Goal: Ask a question

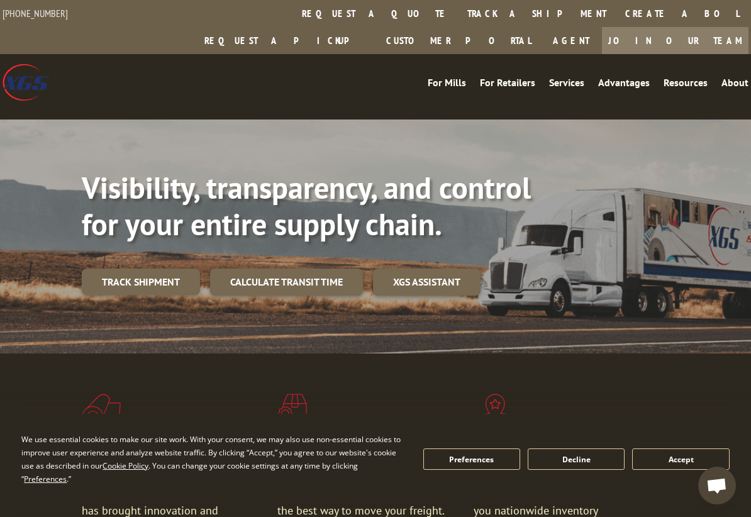
click at [722, 464] on button "Accept" at bounding box center [680, 459] width 97 height 21
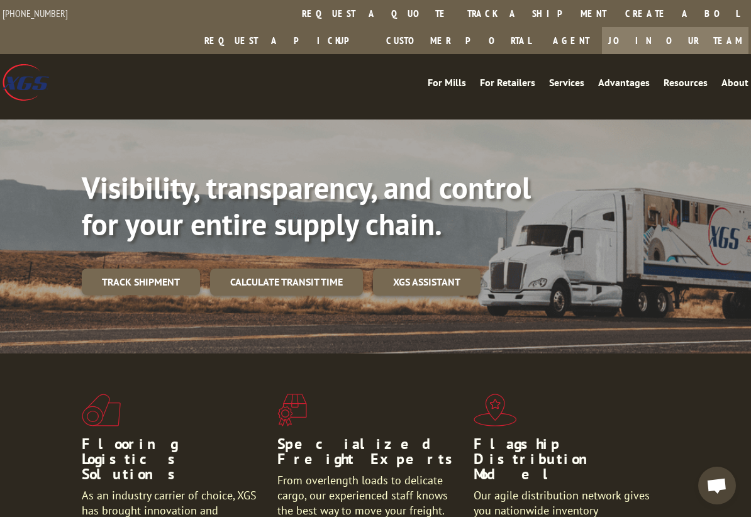
click at [719, 477] on span "Open chat" at bounding box center [717, 486] width 38 height 38
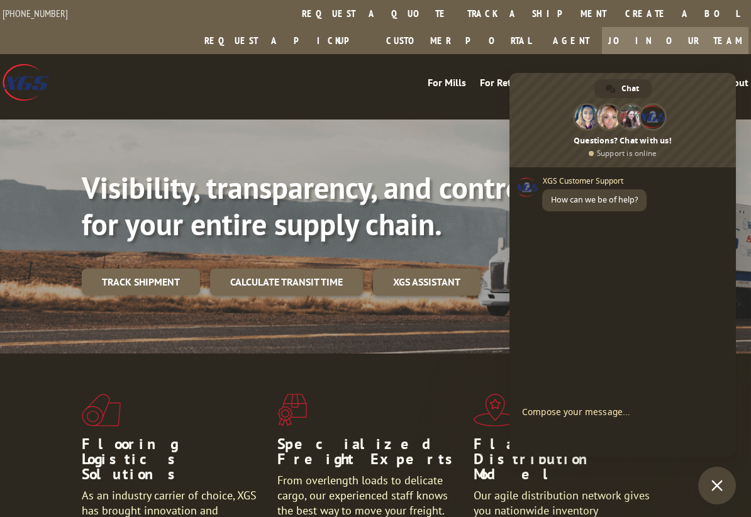
click at [613, 406] on textarea "Compose your message..." at bounding box center [609, 417] width 174 height 23
click at [610, 420] on textarea "Compose your message..." at bounding box center [609, 417] width 174 height 23
paste textarea "531234028"
type textarea "Hi, can you help me checking pickup load 531234028"
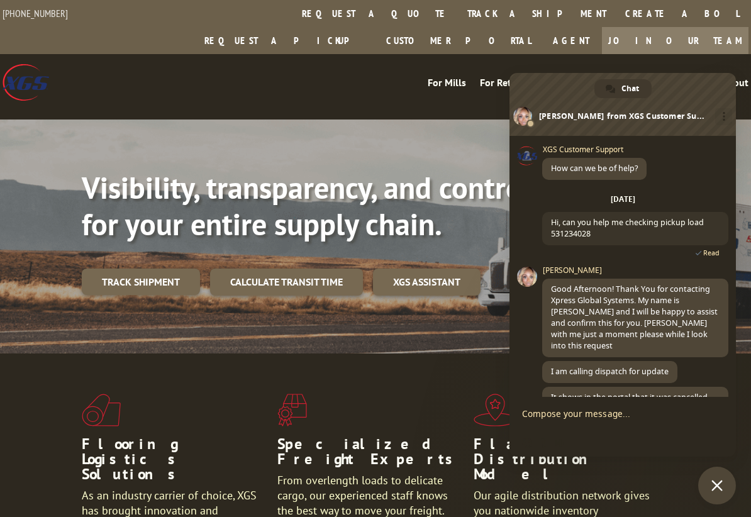
scroll to position [37, 0]
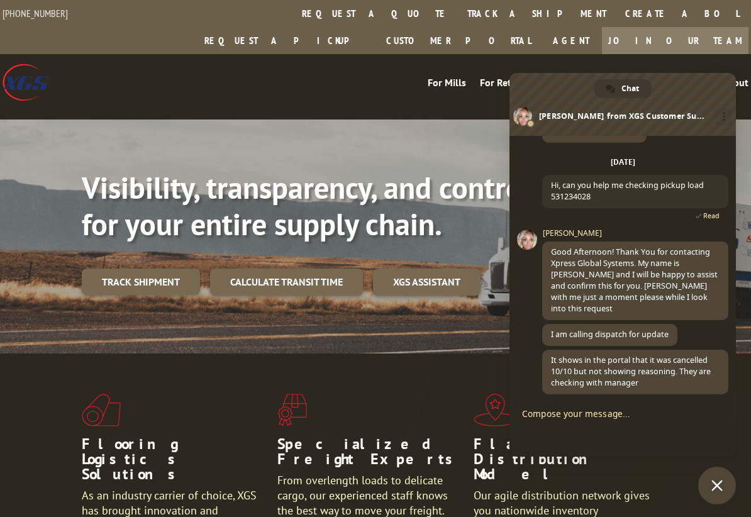
click at [633, 412] on textarea "Compose your message..." at bounding box center [609, 413] width 174 height 11
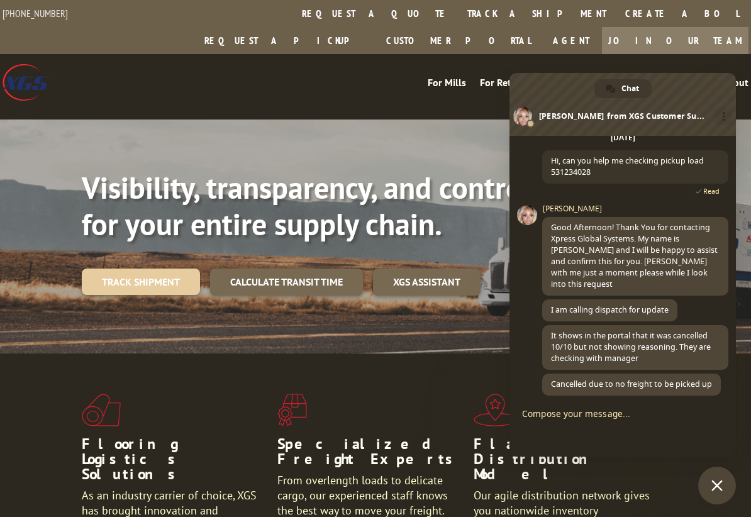
scroll to position [74, 0]
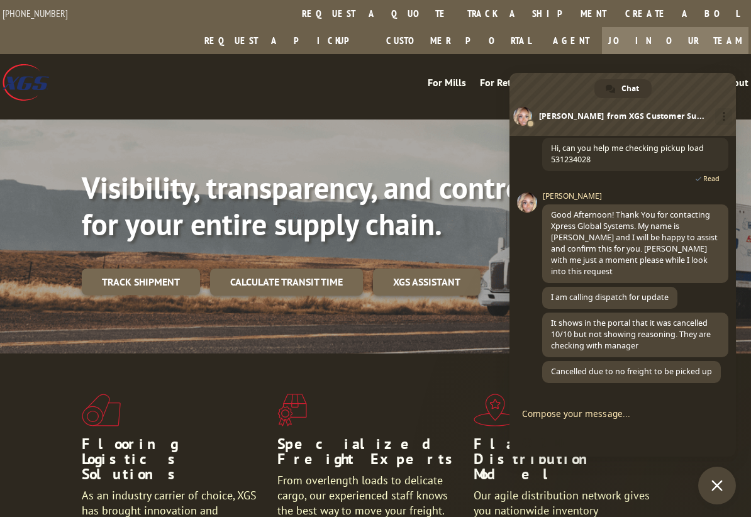
click at [625, 407] on form at bounding box center [609, 415] width 174 height 34
click at [602, 416] on textarea "Compose your message..." at bounding box center [609, 413] width 174 height 11
type textarea "Can it be rescheduled for [DATE] please"
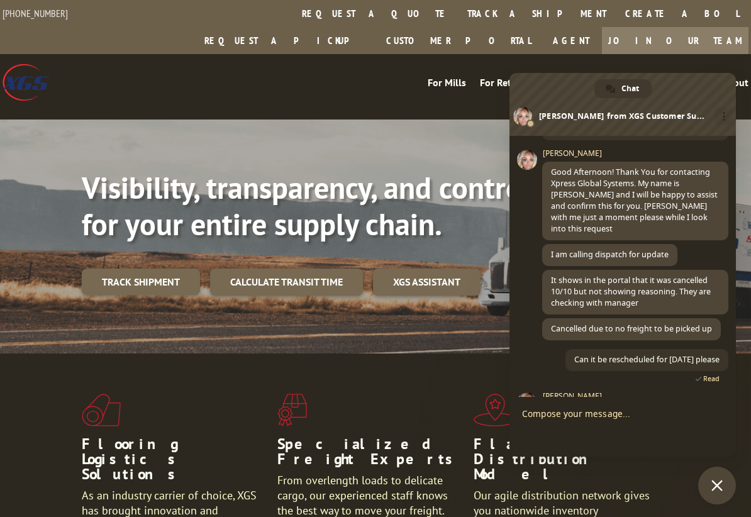
scroll to position [182, 0]
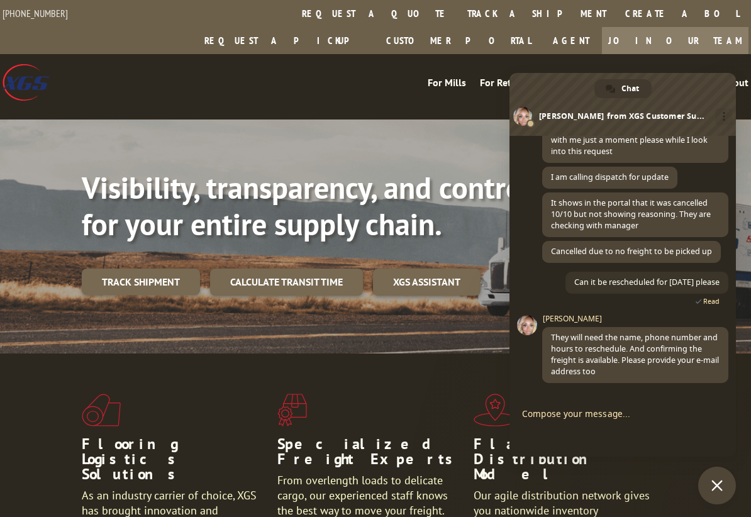
click at [636, 434] on div "Insert an emoji Send a file Audio message" at bounding box center [623, 443] width 226 height 28
click at [608, 421] on form at bounding box center [609, 415] width 174 height 34
click at [616, 414] on textarea "Compose your message..." at bounding box center [609, 413] width 174 height 11
paste textarea "[PERSON_NAME][EMAIL_ADDRESS][PERSON_NAME][DOMAIN_NAME]"
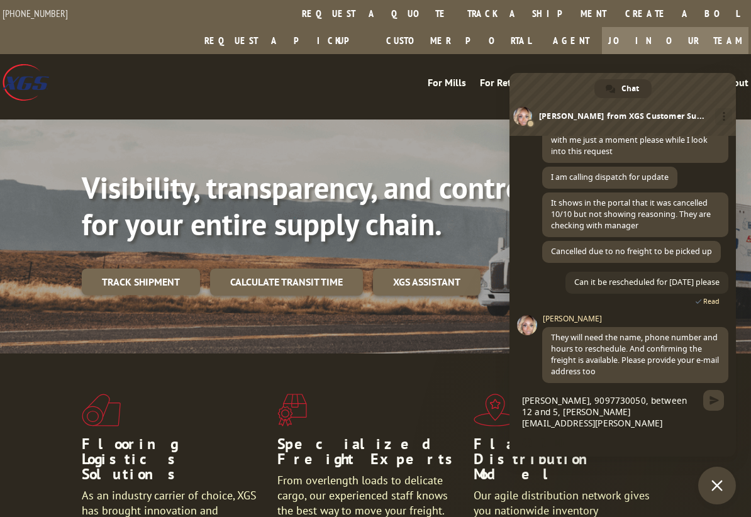
type textarea "[PERSON_NAME], 9097730050, between 12 and 5, [PERSON_NAME][EMAIL_ADDRESS][PERSO…"
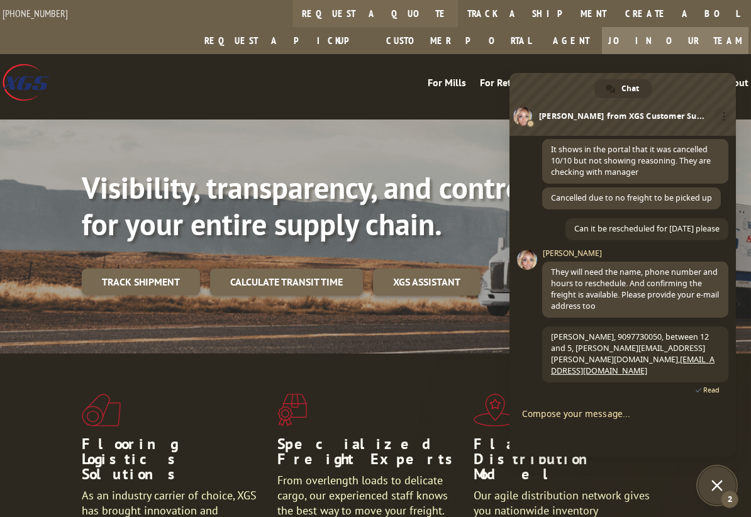
scroll to position [399, 0]
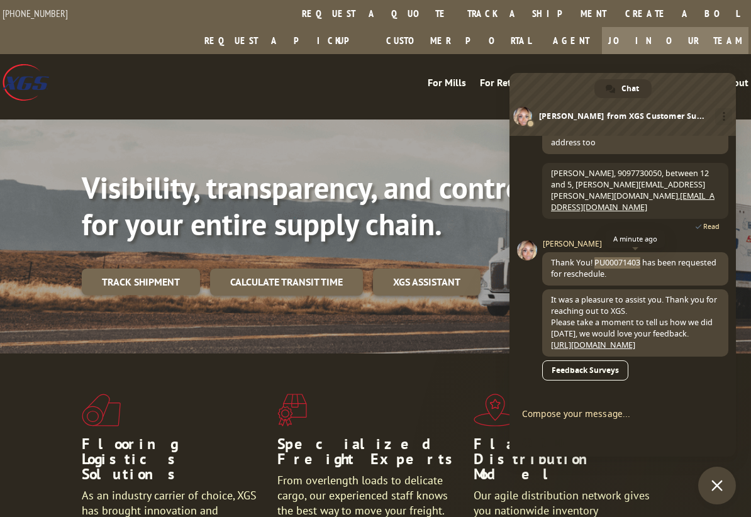
drag, startPoint x: 641, startPoint y: 248, endPoint x: 593, endPoint y: 250, distance: 47.8
click at [593, 257] on span "Thank You! PU00071403 has been requested for reschedule." at bounding box center [633, 268] width 165 height 22
copy span "PU00071403"
